Goal: Task Accomplishment & Management: Manage account settings

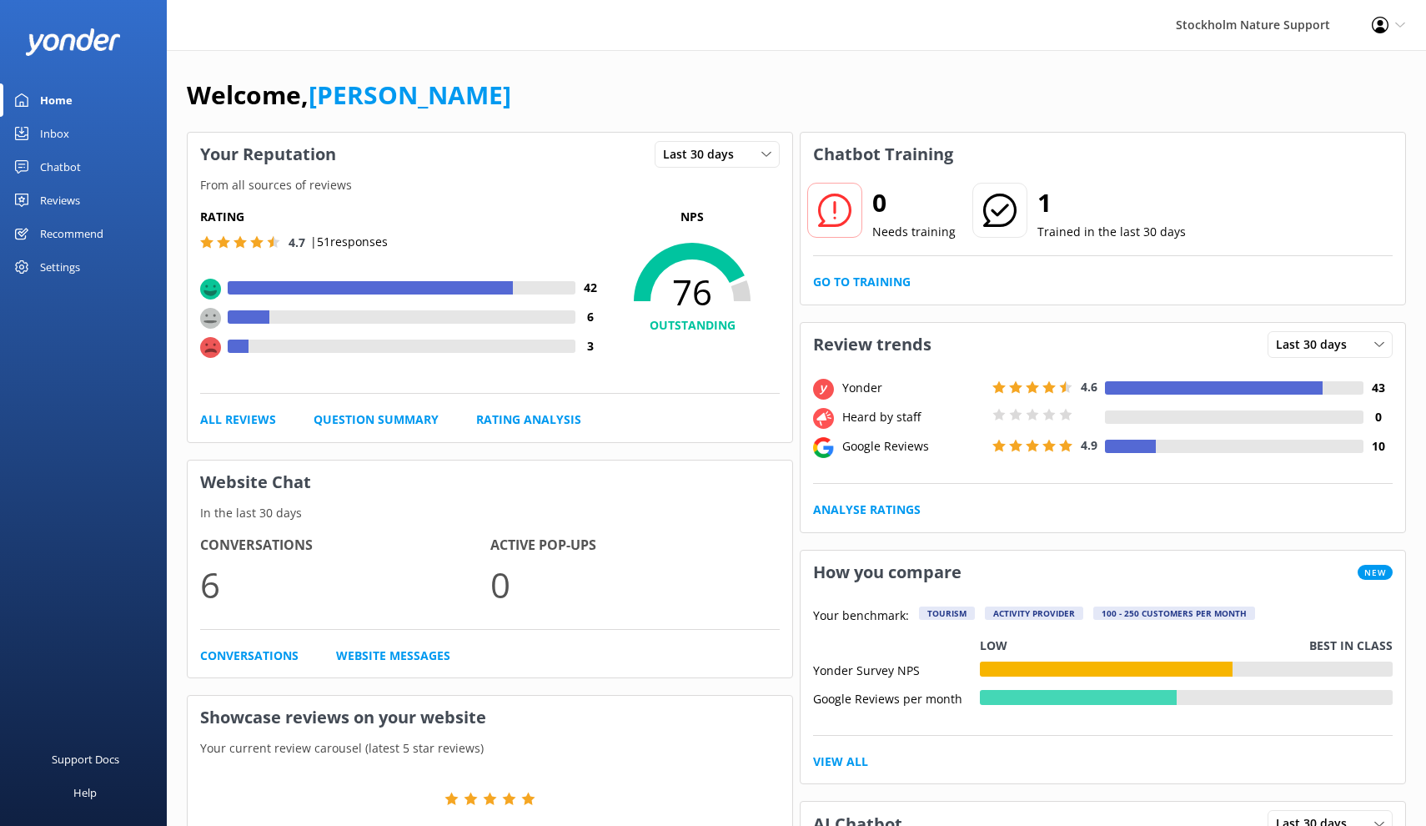
click at [76, 197] on div "Reviews" at bounding box center [60, 200] width 40 height 33
